Goal: Task Accomplishment & Management: Use online tool/utility

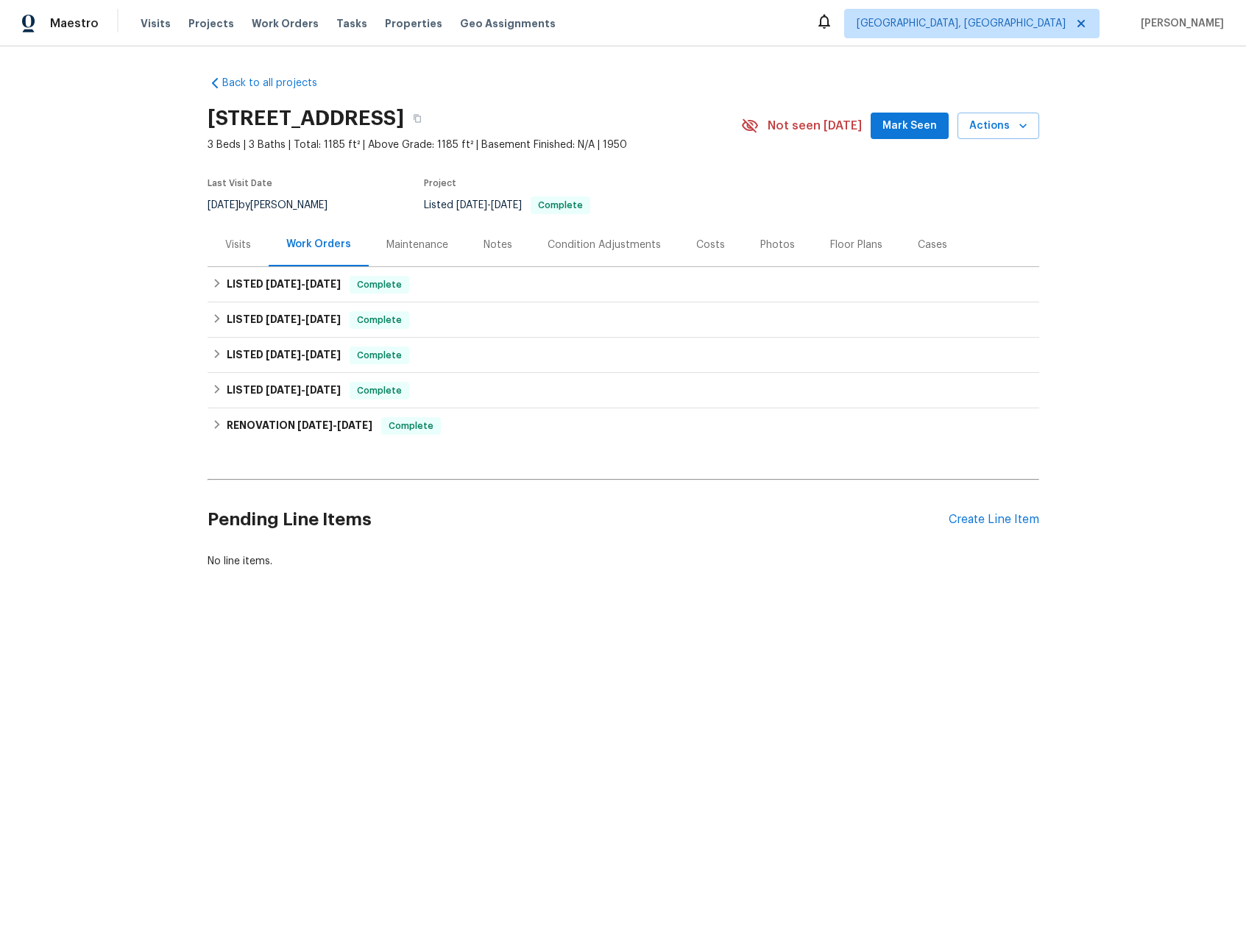
click at [236, 249] on div "Visits" at bounding box center [237, 245] width 25 height 15
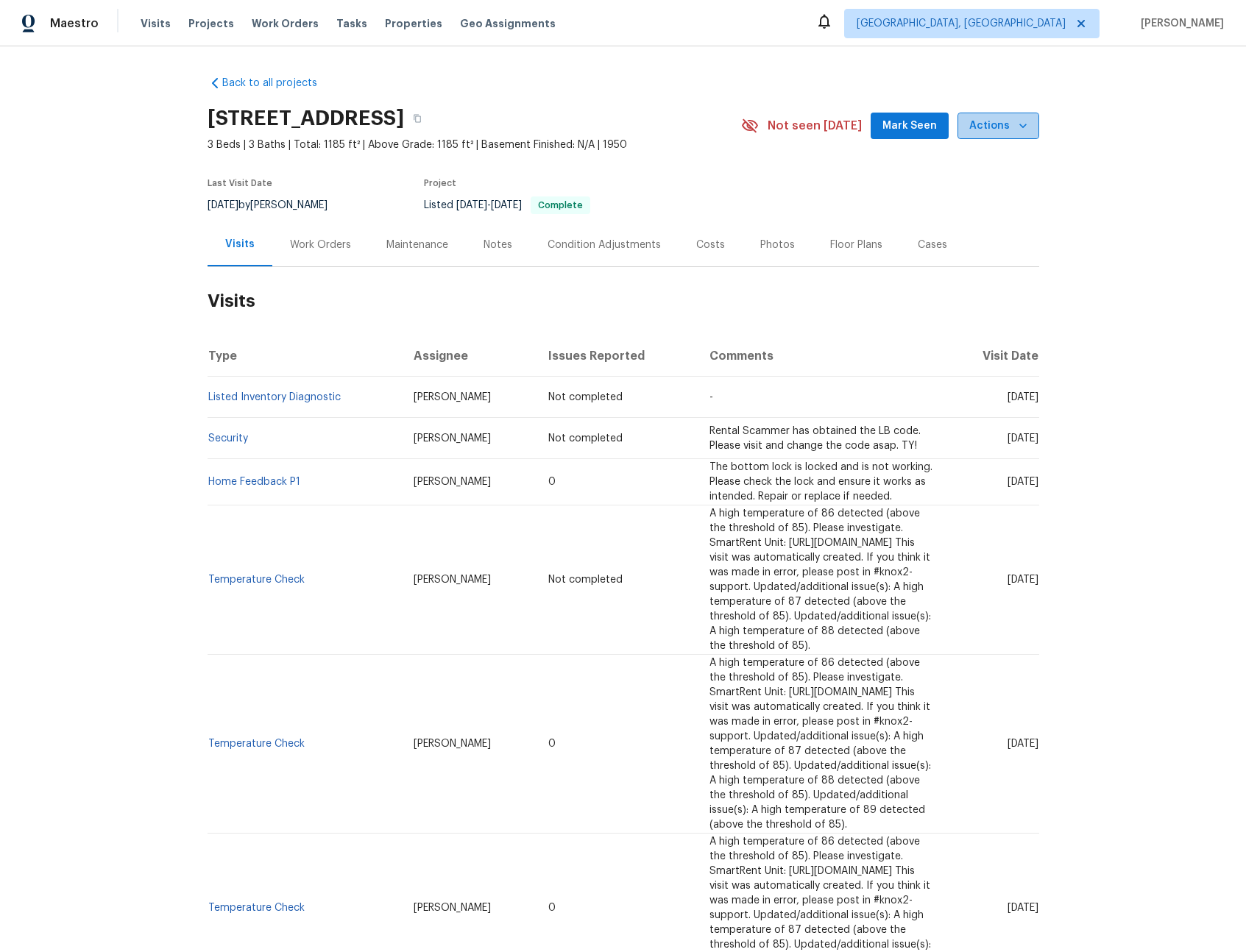
click at [998, 130] on span "Actions" at bounding box center [998, 126] width 58 height 18
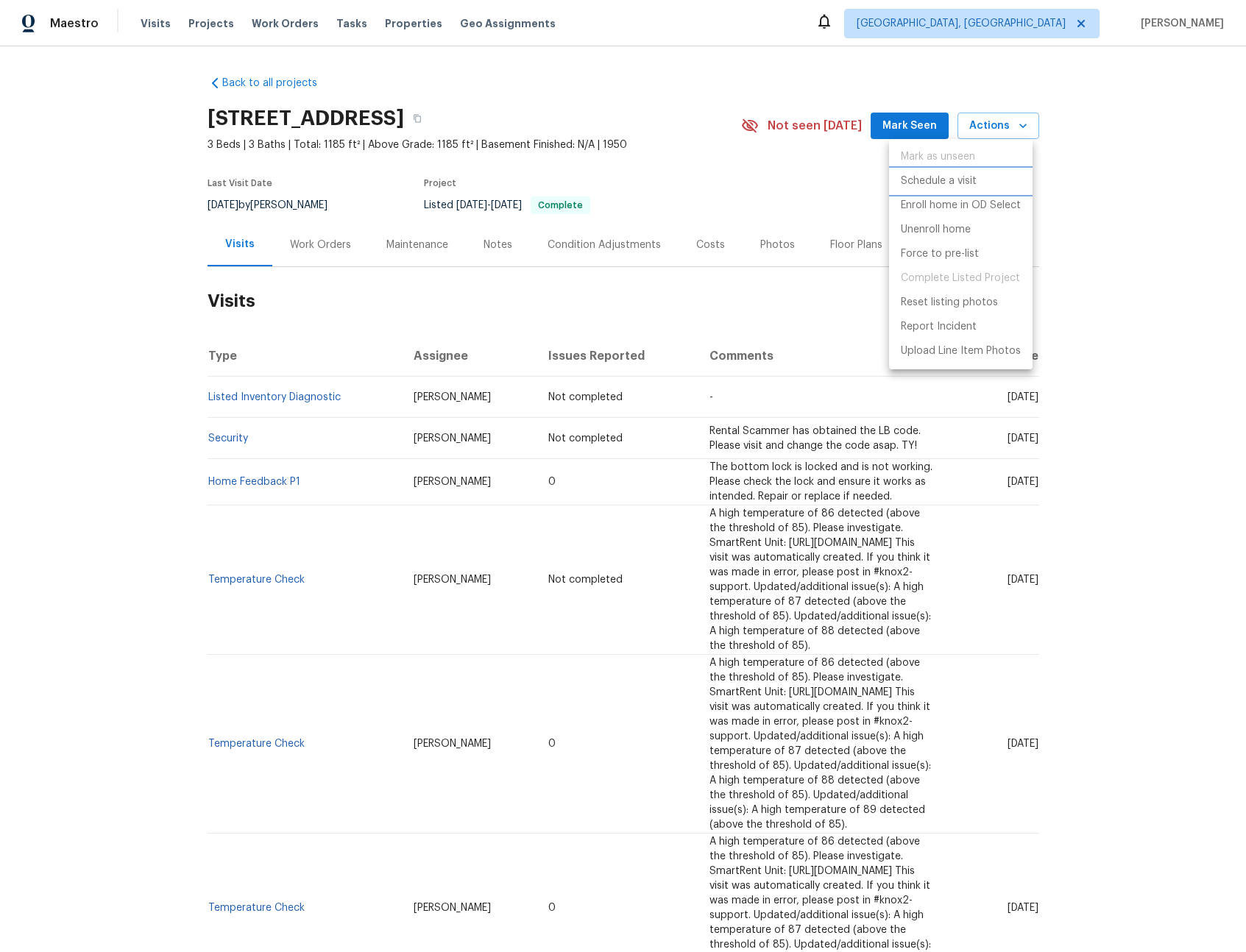
click at [917, 179] on p "Schedule a visit" at bounding box center [938, 181] width 76 height 16
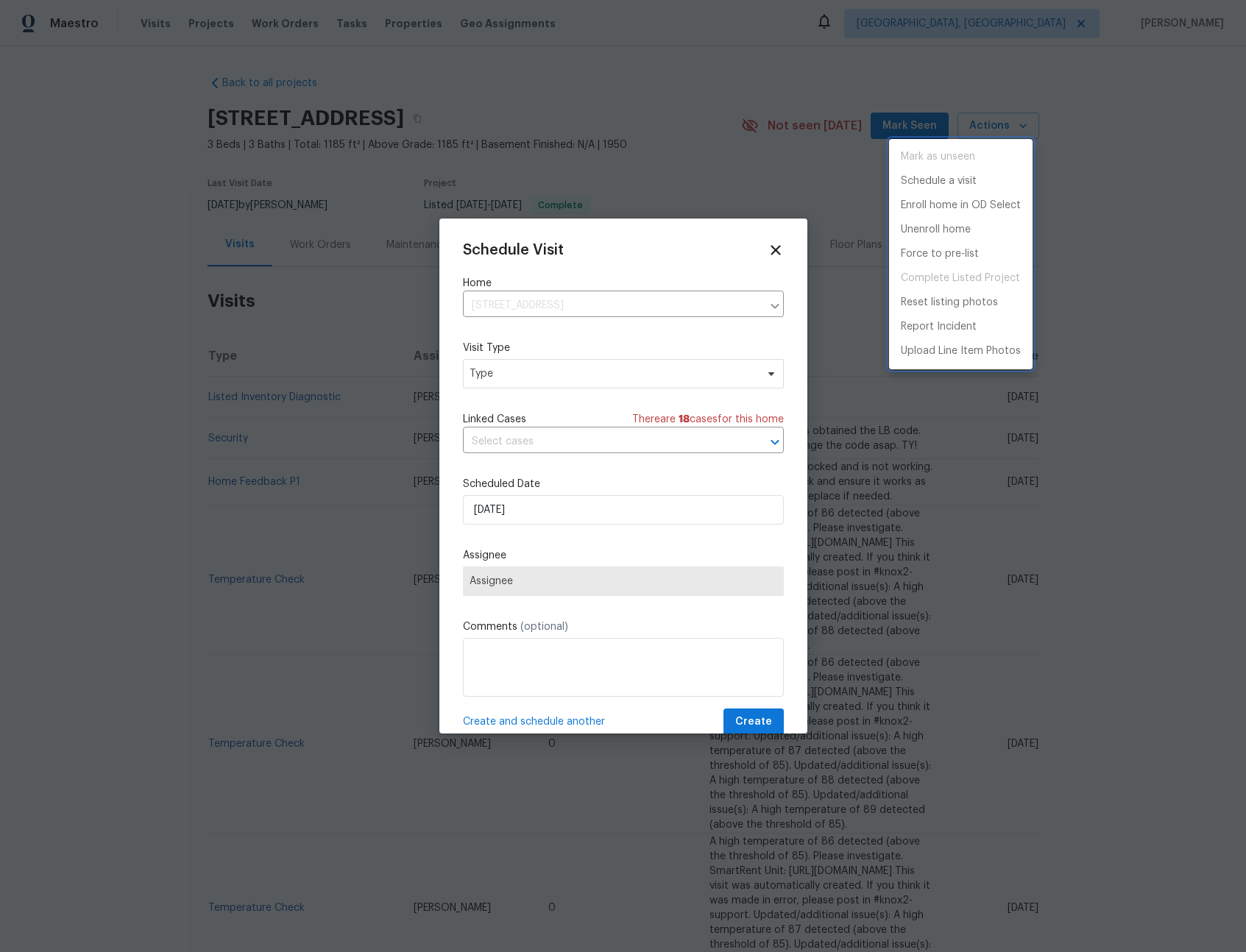
click at [537, 373] on div at bounding box center [623, 476] width 1246 height 952
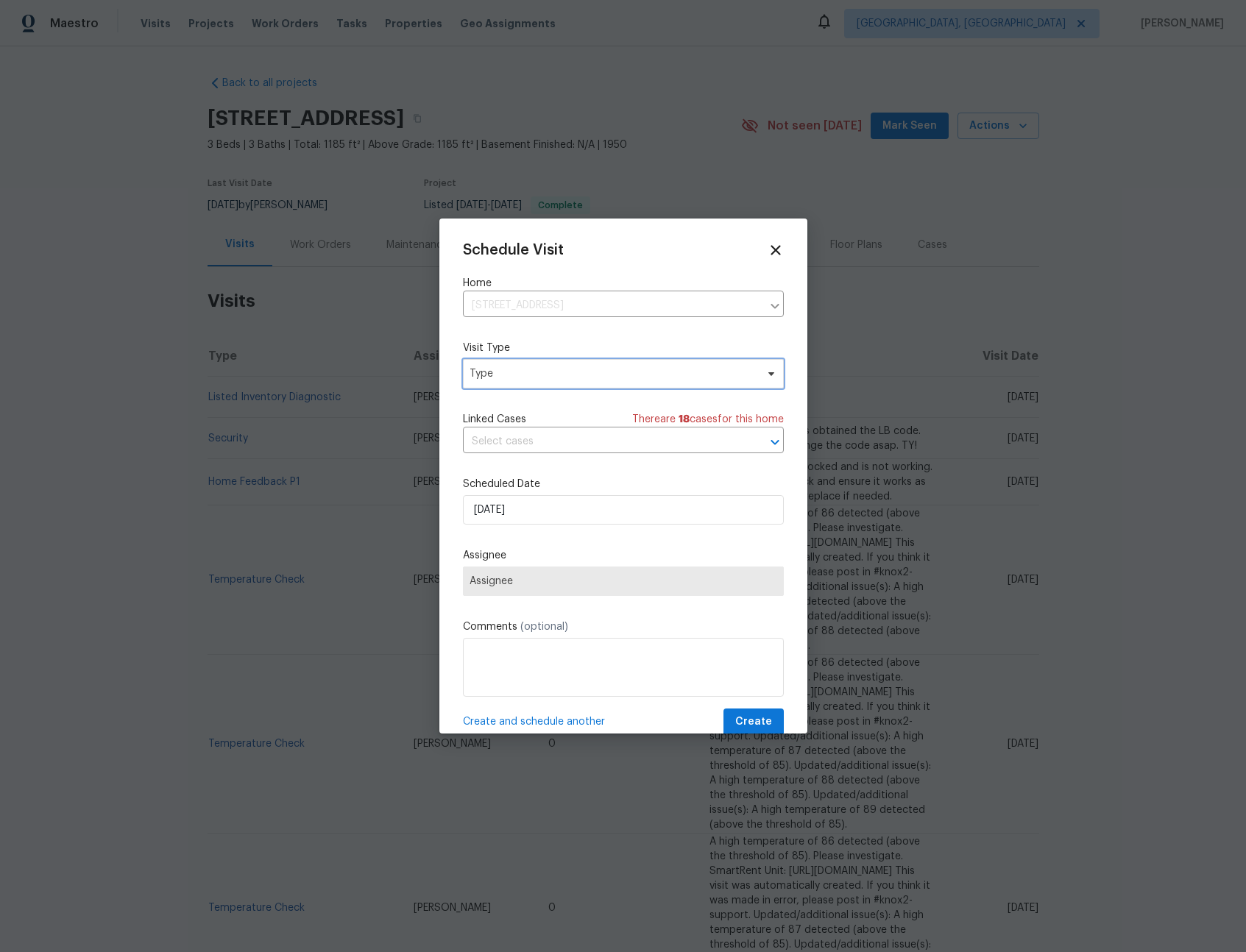
click at [533, 378] on span "Type" at bounding box center [613, 374] width 286 height 15
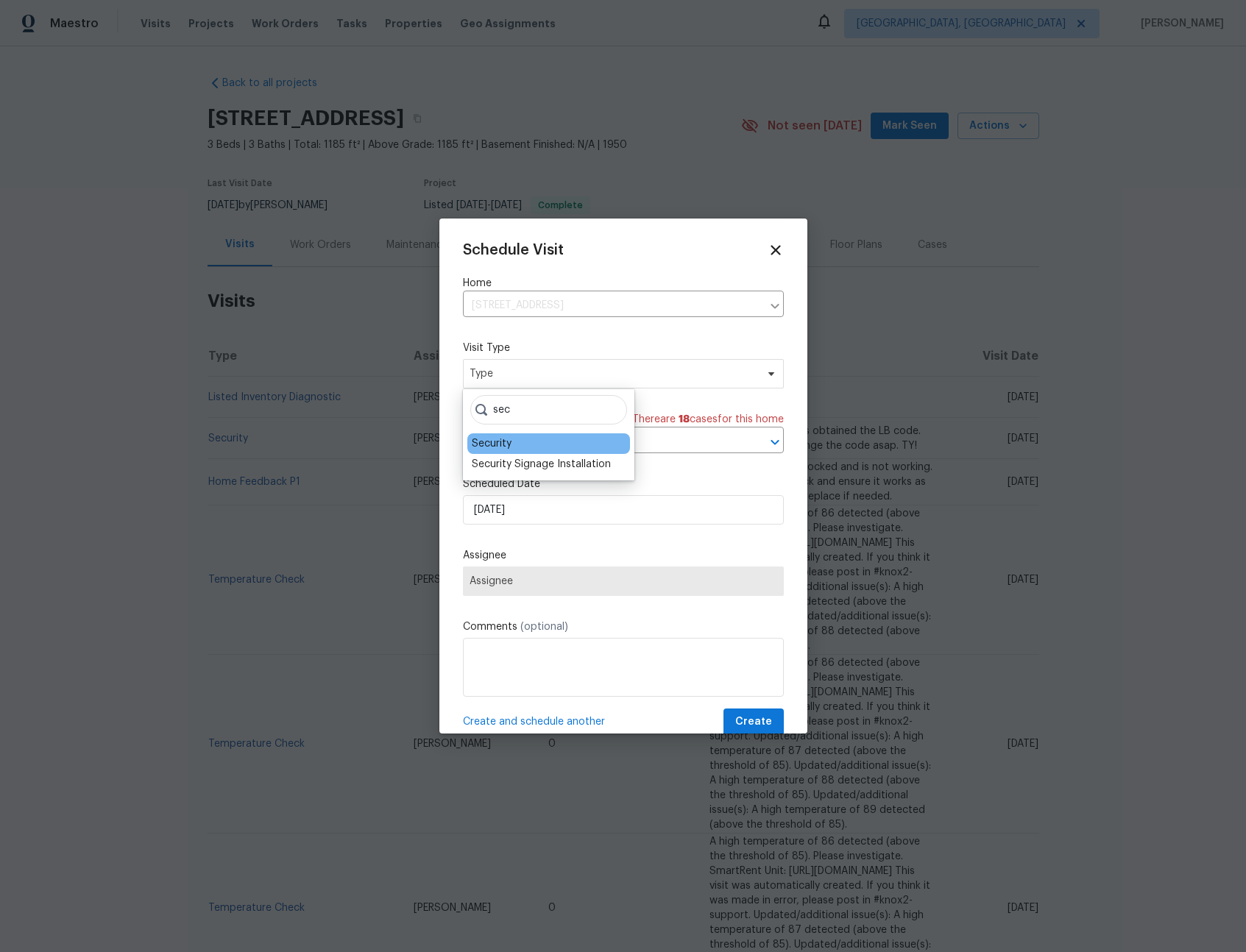
type input "sec"
click at [504, 441] on div "Security" at bounding box center [491, 444] width 39 height 15
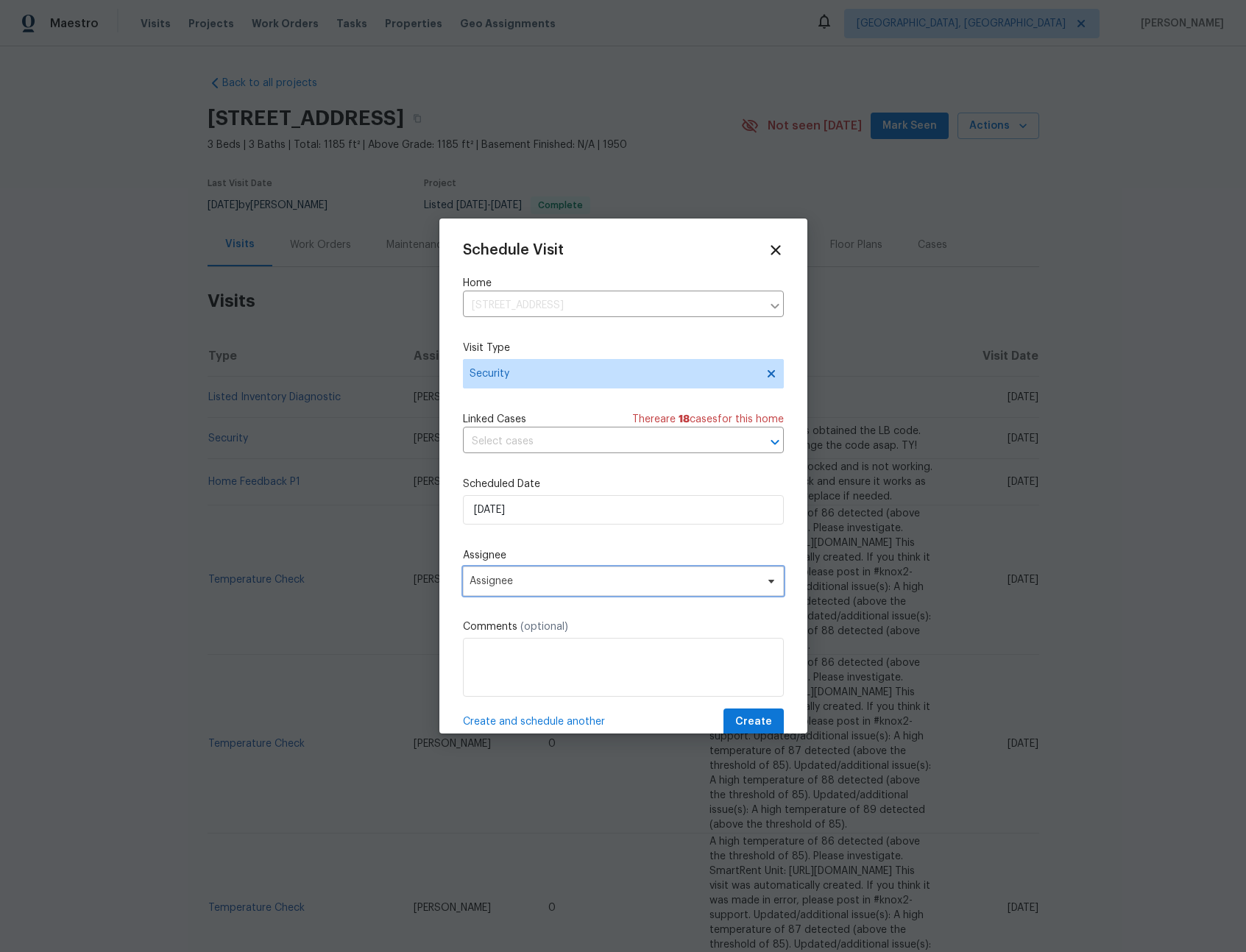
click at [556, 579] on span "Assignee" at bounding box center [614, 582] width 288 height 11
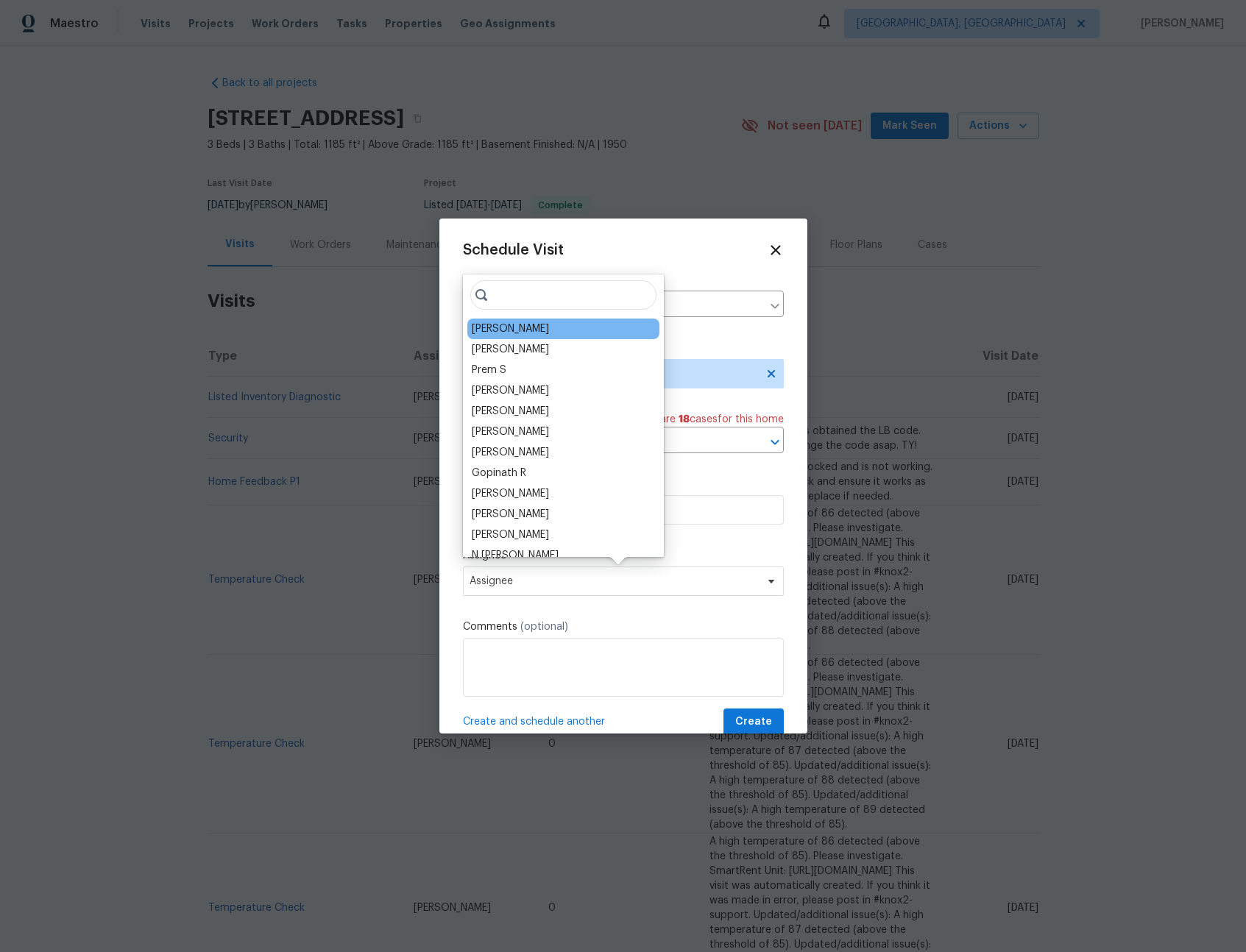
click at [483, 334] on div "[PERSON_NAME]" at bounding box center [510, 329] width 77 height 15
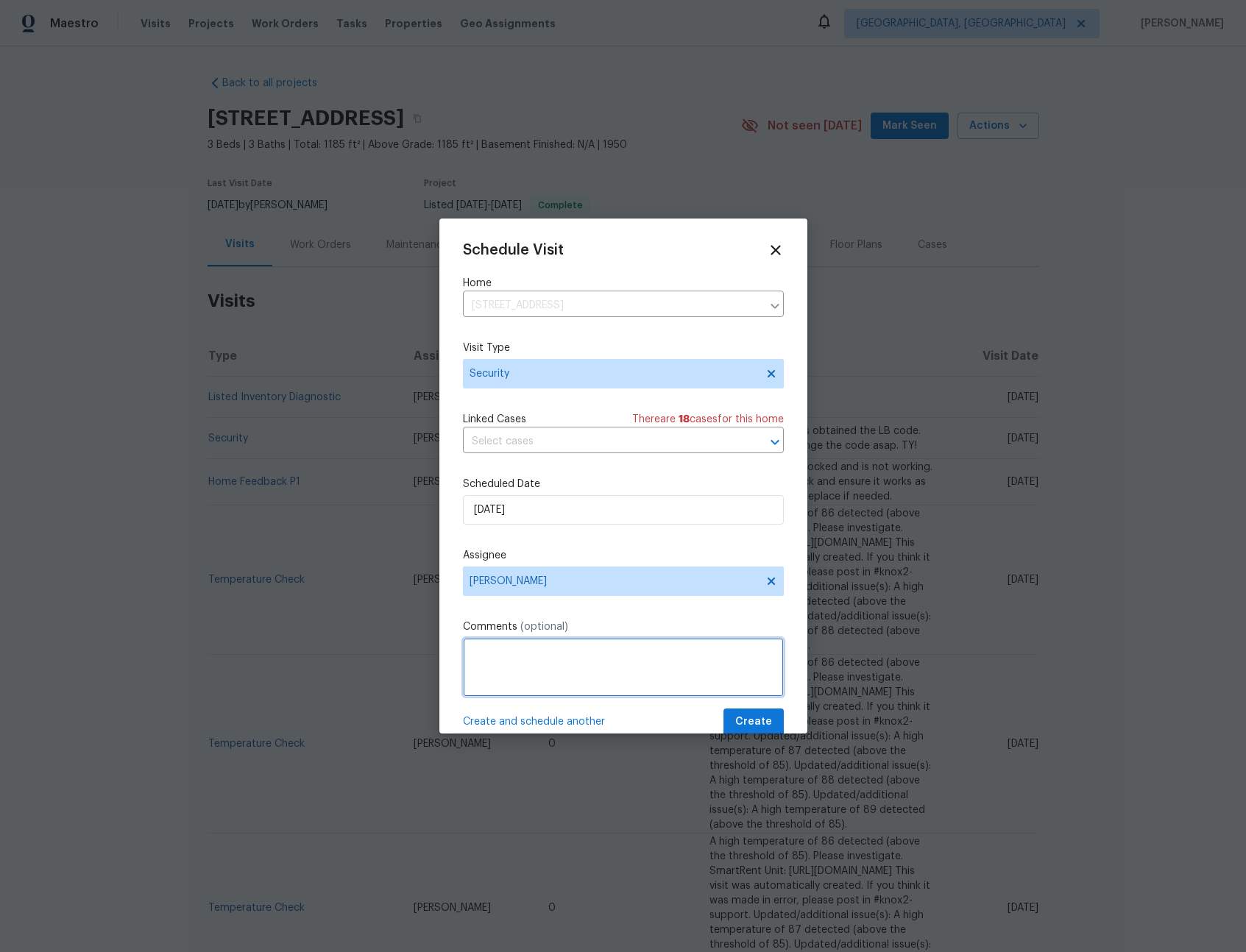
click at [526, 655] on textarea at bounding box center [623, 668] width 321 height 59
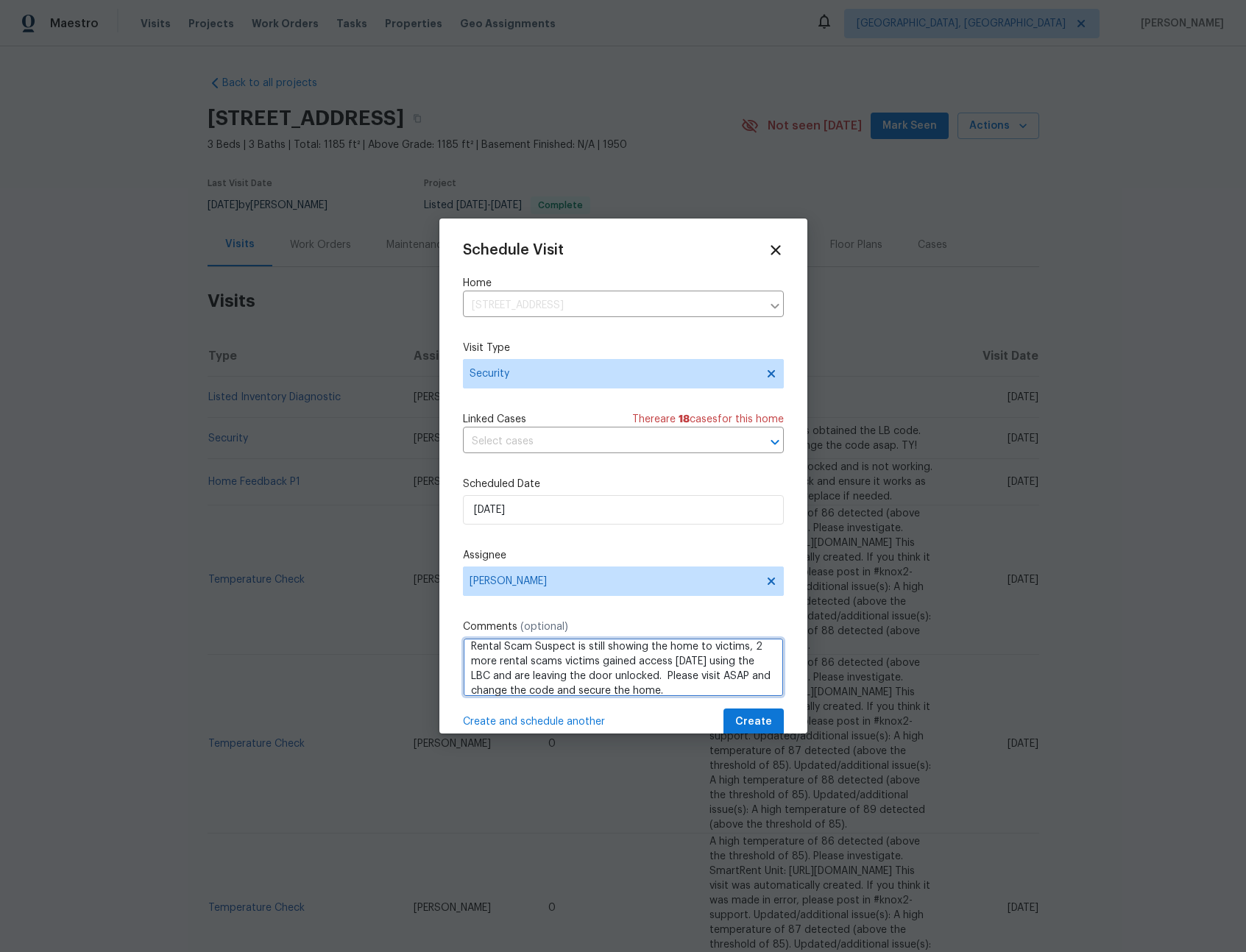
type textarea "Rental Scam Suspect is still showing the home to victims, 2 more rental scams v…"
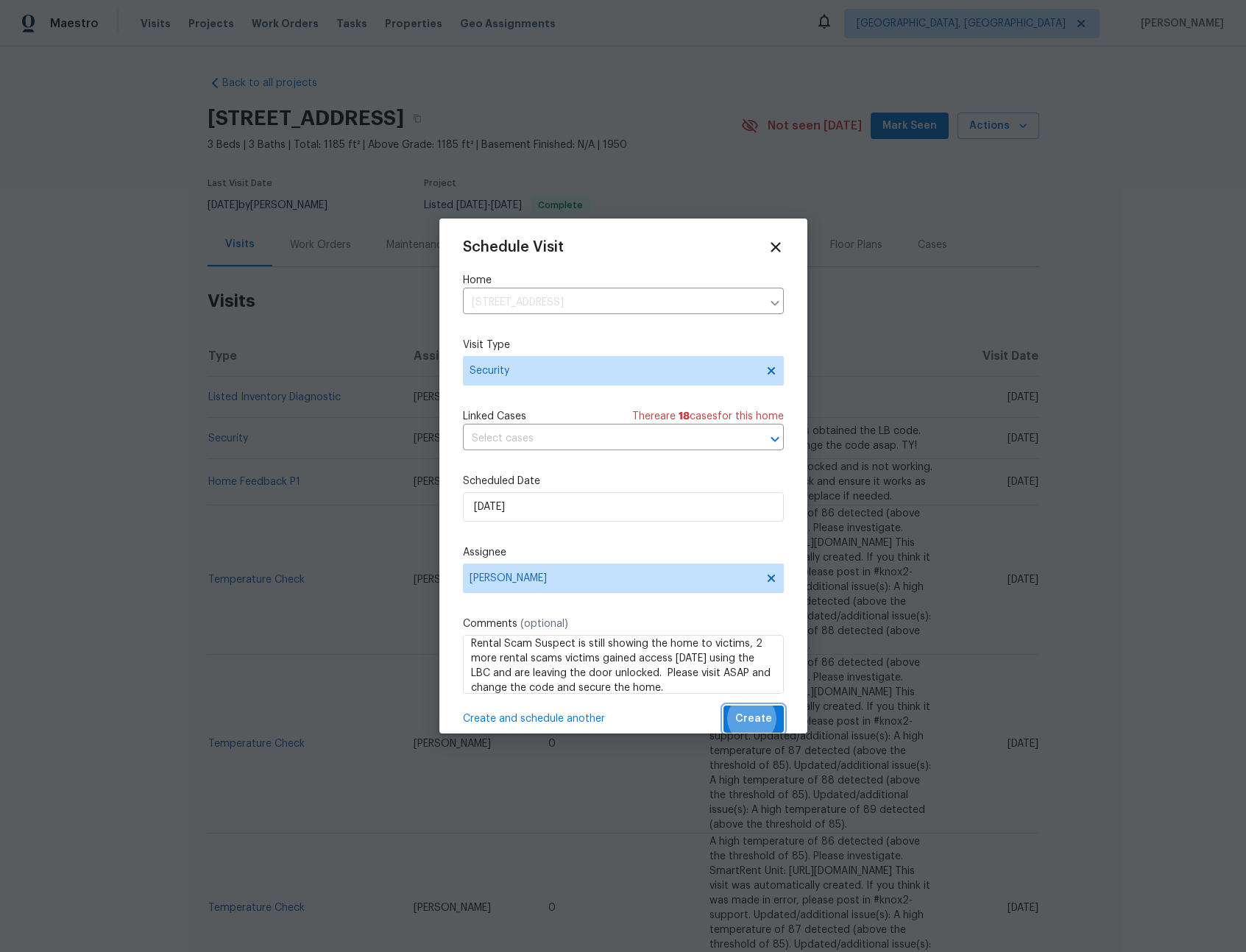
click at [724, 706] on button "Create" at bounding box center [753, 719] width 60 height 27
